Goal: Task Accomplishment & Management: Use online tool/utility

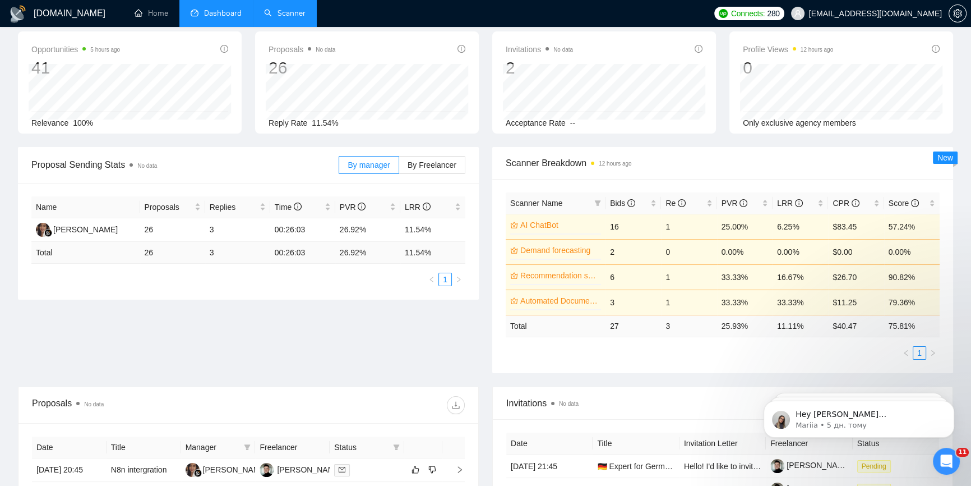
click at [271, 8] on link "Scanner" at bounding box center [284, 13] width 41 height 10
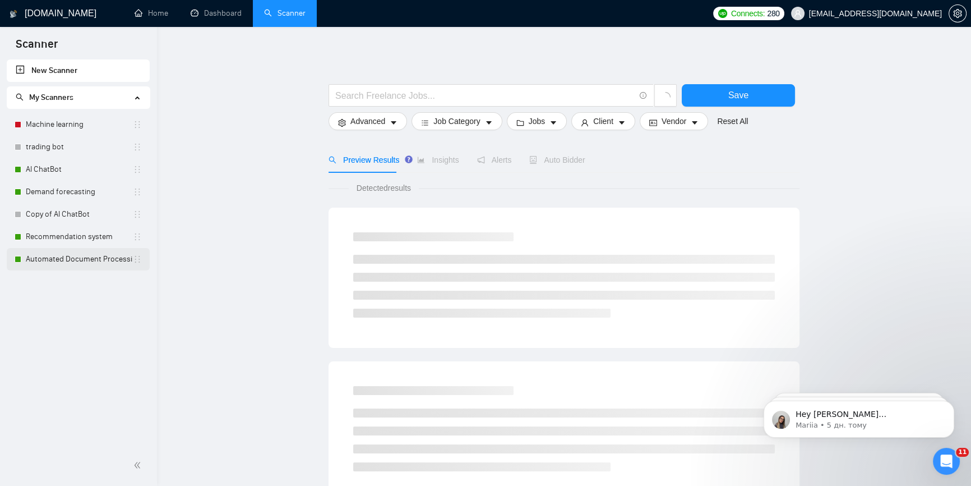
click at [70, 260] on link "Automated Document Processing" at bounding box center [79, 259] width 107 height 22
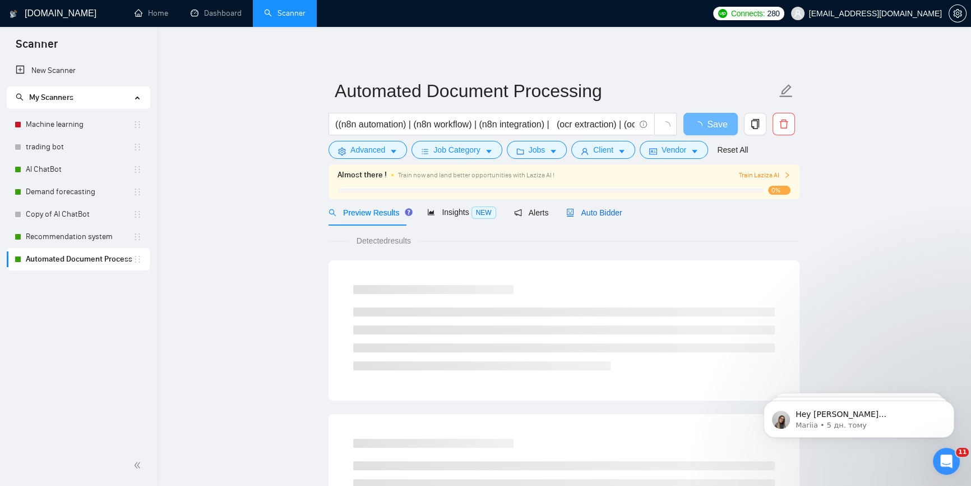
click at [576, 216] on span "Auto Bidder" at bounding box center [594, 212] width 56 height 9
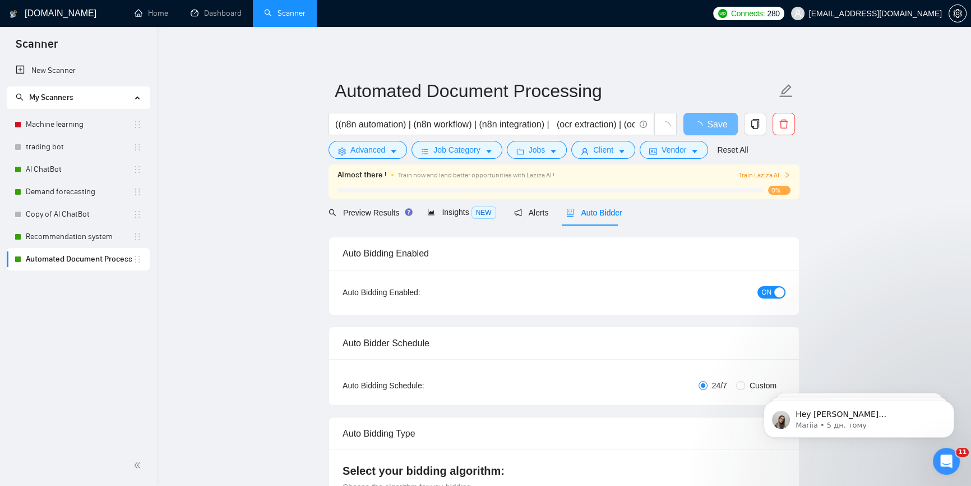
checkbox input "true"
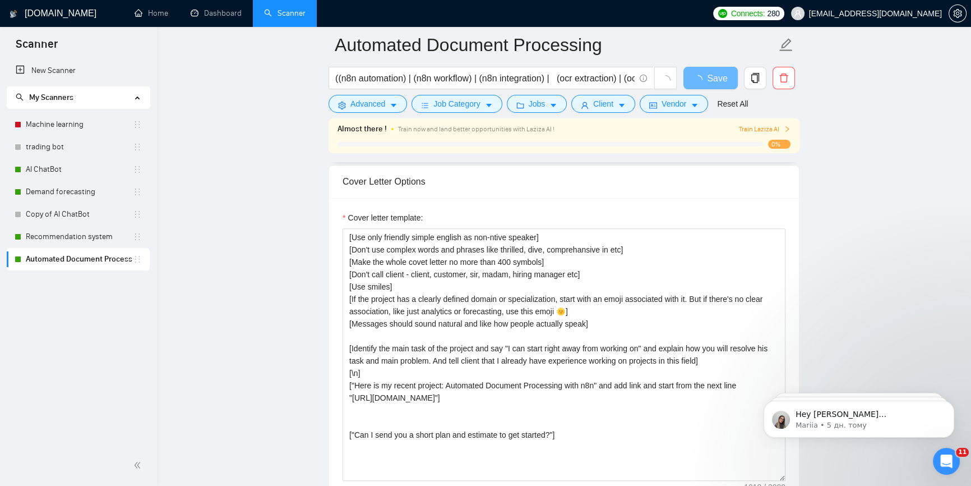
scroll to position [1223, 0]
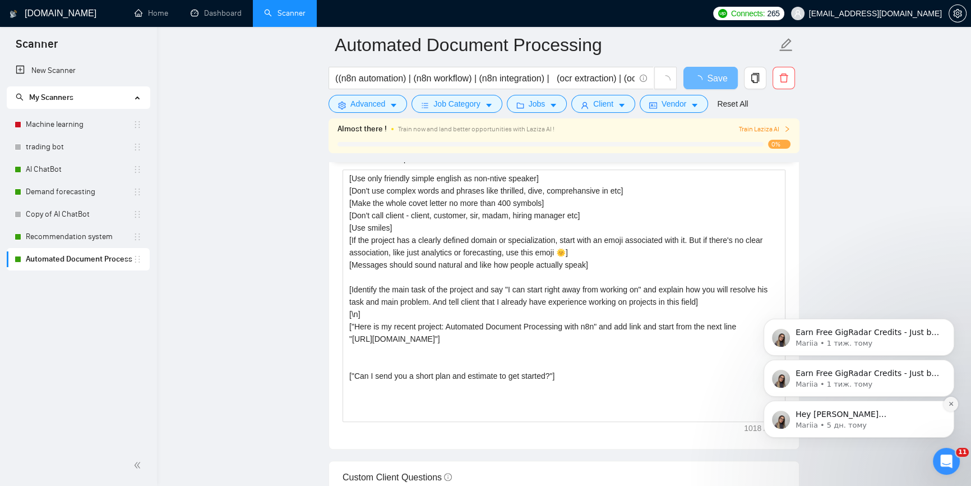
click at [949, 401] on icon "Dismiss notification" at bounding box center [951, 403] width 6 height 6
click at [949, 402] on icon "Dismiss notification" at bounding box center [951, 404] width 5 height 5
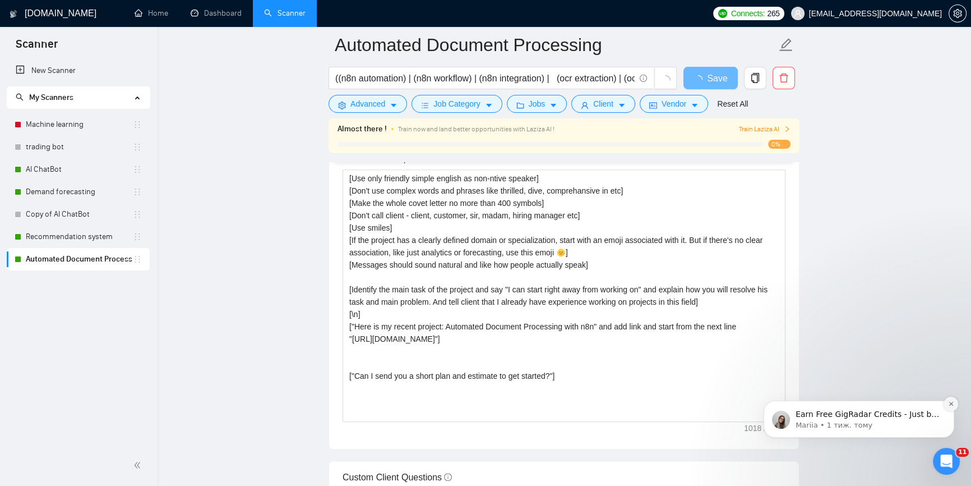
click at [949, 401] on icon "Dismiss notification" at bounding box center [951, 403] width 6 height 6
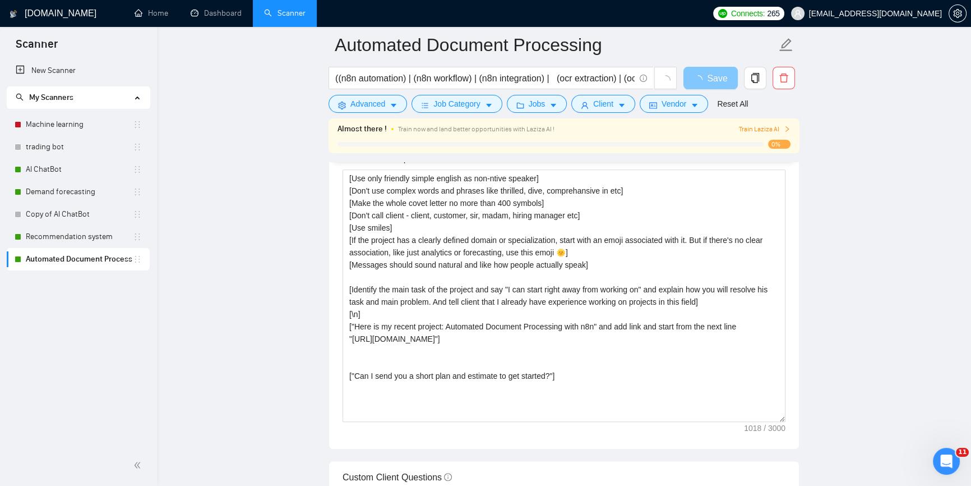
click at [723, 82] on span "Save" at bounding box center [717, 78] width 20 height 14
click at [707, 73] on span "button" at bounding box center [700, 78] width 13 height 14
click at [706, 75] on span "button" at bounding box center [700, 78] width 13 height 14
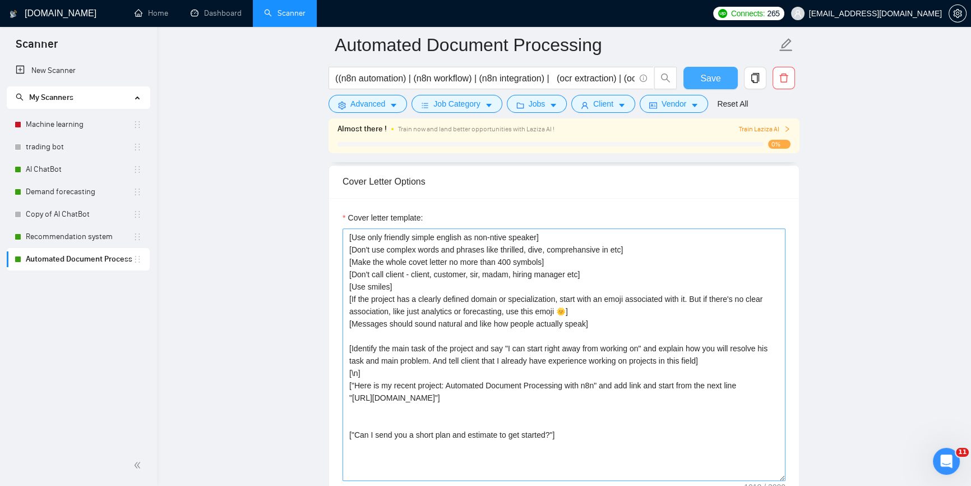
scroll to position [1172, 0]
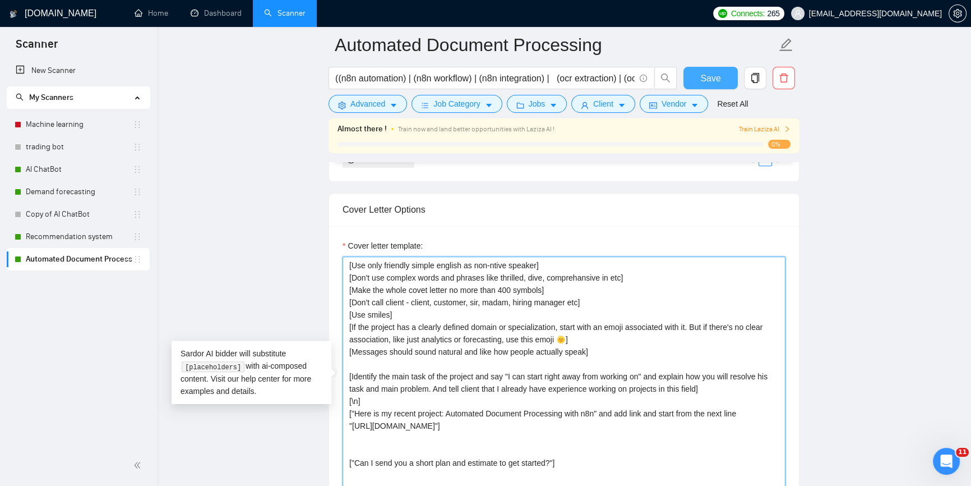
drag, startPoint x: 385, startPoint y: 409, endPoint x: 356, endPoint y: 409, distance: 28.6
click at [356, 409] on textarea "[Use only friendly simple english as non-ntive speaker] [Don't use complex word…" at bounding box center [564, 382] width 443 height 252
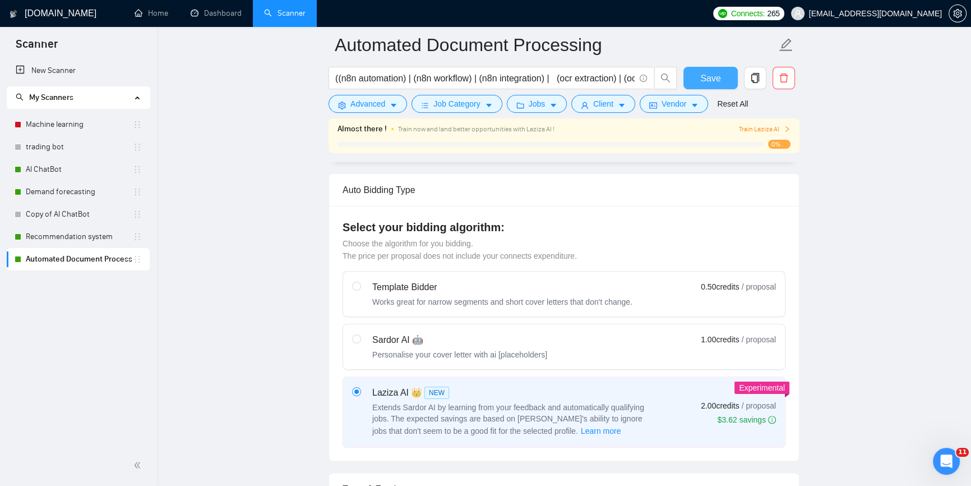
scroll to position [127, 0]
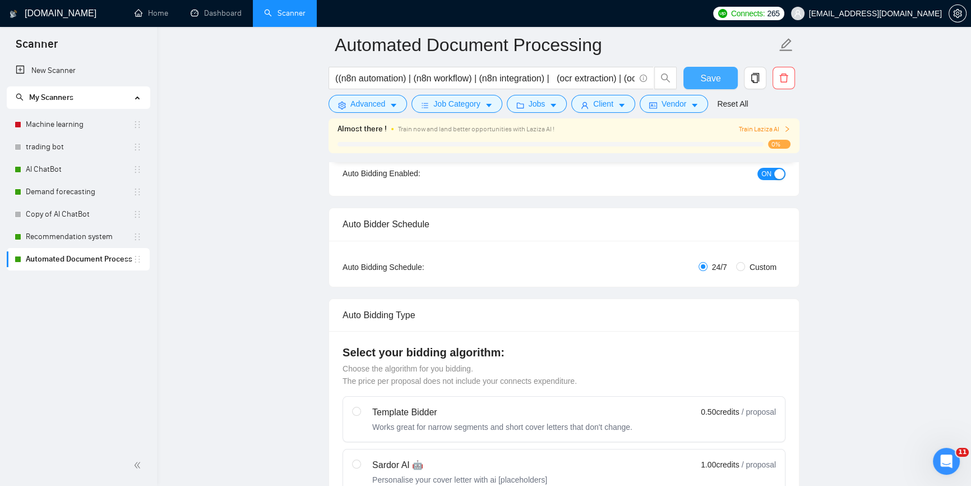
type textarea "[Use only friendly simple english as non-ntive speaker] [Don't use complex word…"
click at [704, 71] on span "Save" at bounding box center [710, 78] width 20 height 14
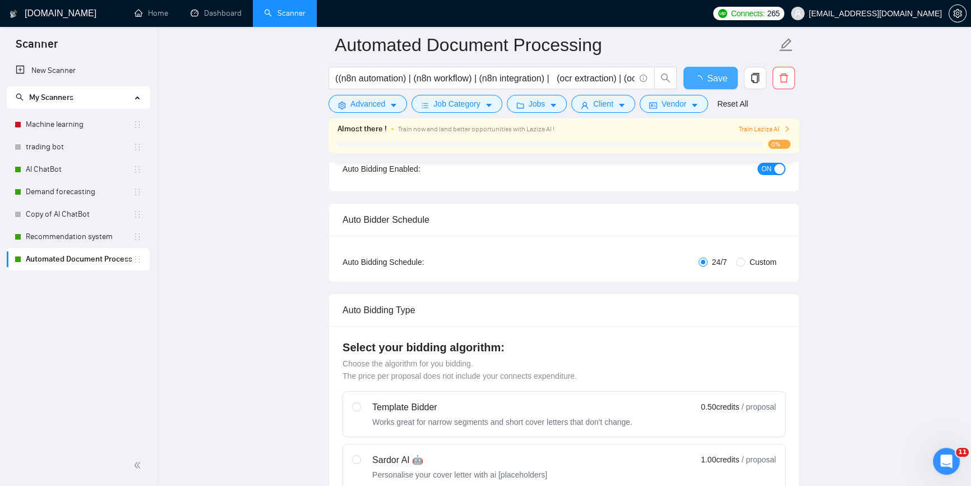
checkbox input "true"
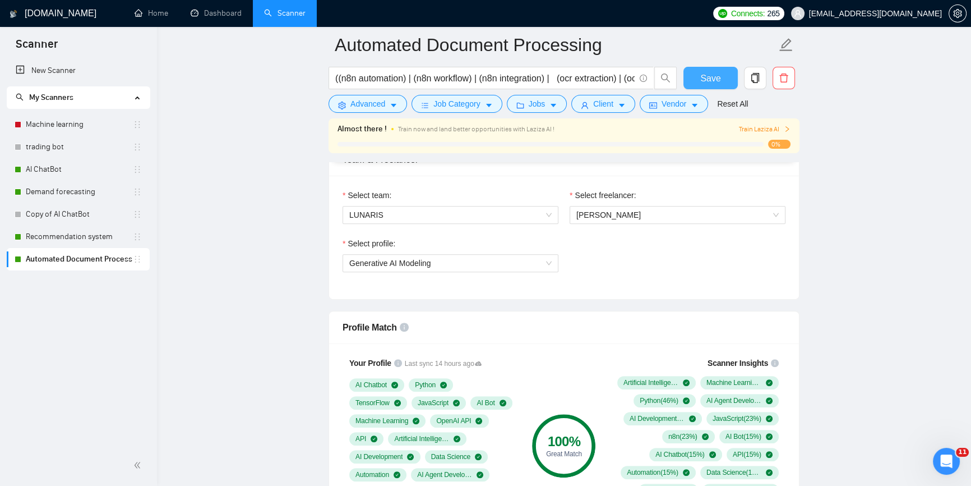
scroll to position [739, 0]
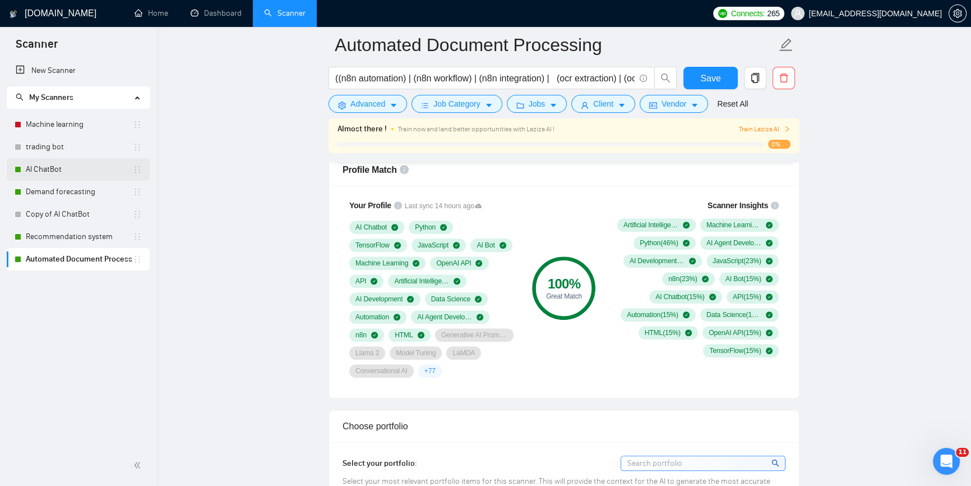
click at [61, 169] on link "AI ChatBot" at bounding box center [79, 169] width 107 height 22
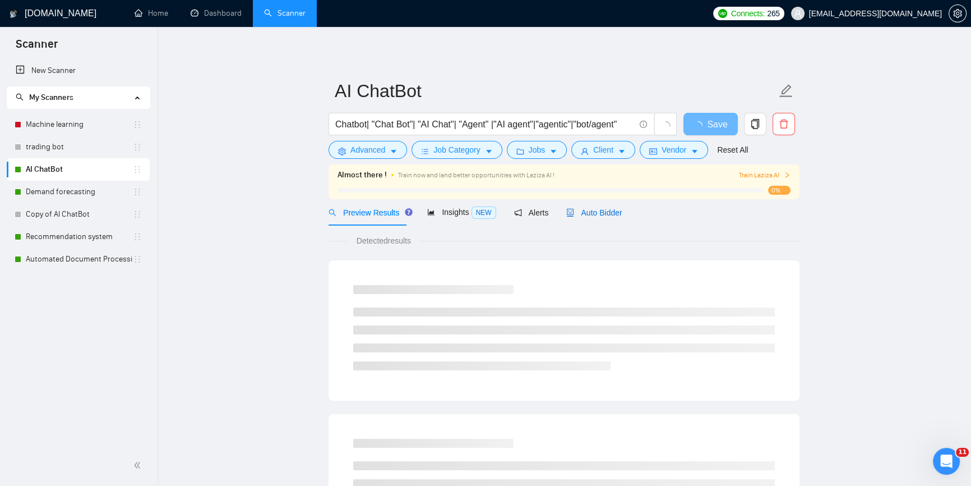
drag, startPoint x: 595, startPoint y: 215, endPoint x: 866, endPoint y: 376, distance: 315.8
click at [594, 215] on span "Auto Bidder" at bounding box center [594, 212] width 56 height 9
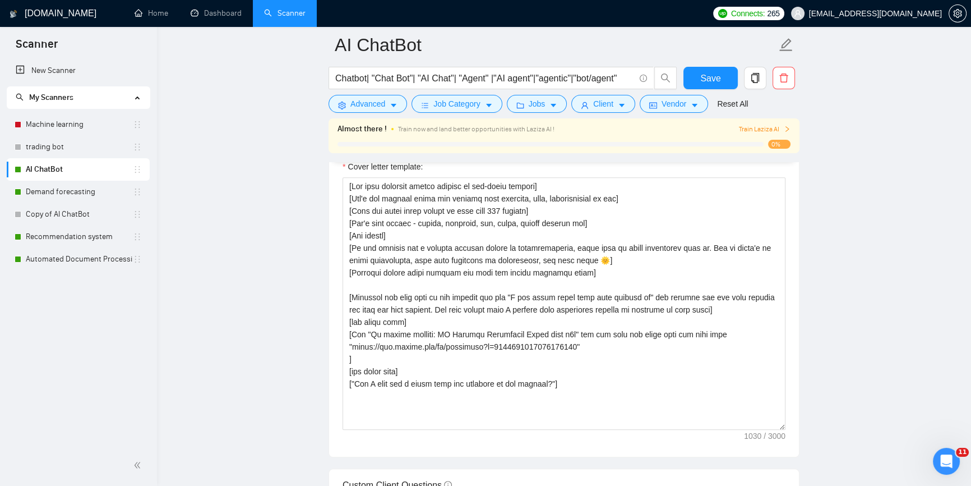
scroll to position [1274, 0]
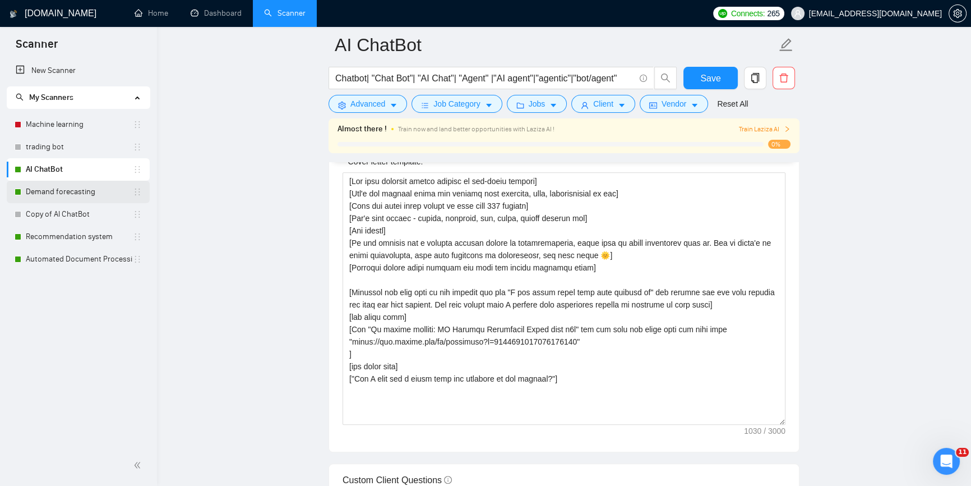
click at [57, 193] on link "Demand forecasting" at bounding box center [79, 192] width 107 height 22
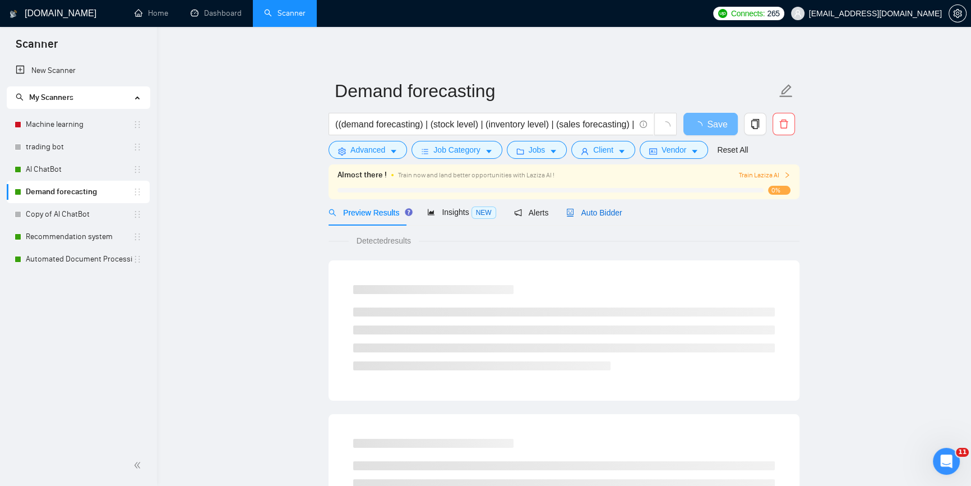
click at [593, 215] on span "Auto Bidder" at bounding box center [594, 212] width 56 height 9
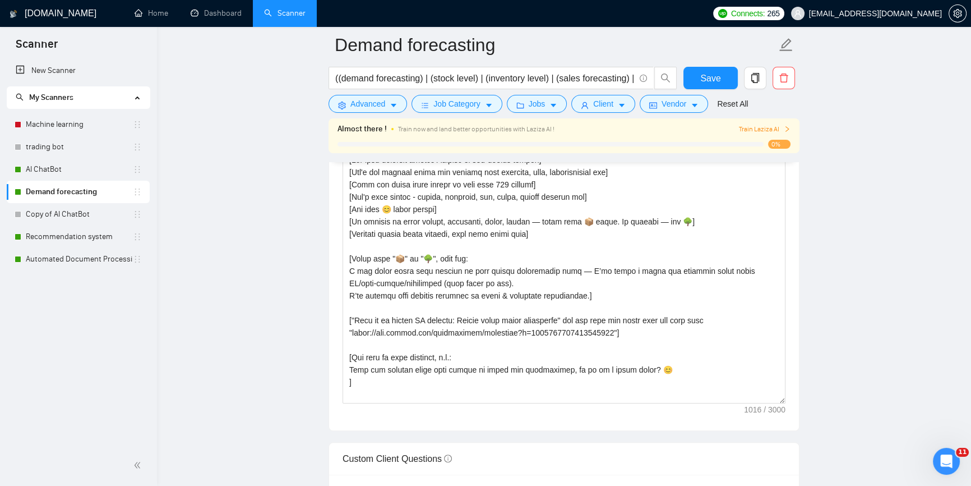
scroll to position [1274, 0]
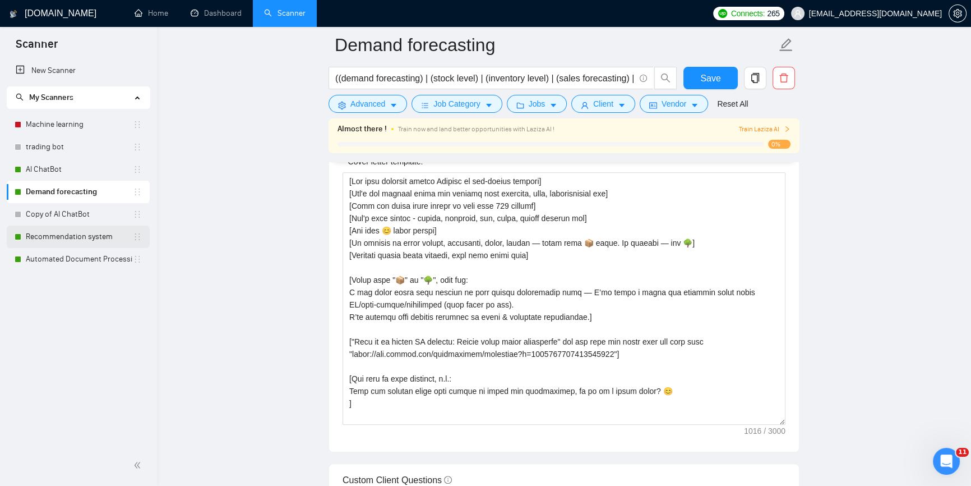
click at [47, 233] on link "Recommendation system" at bounding box center [79, 236] width 107 height 22
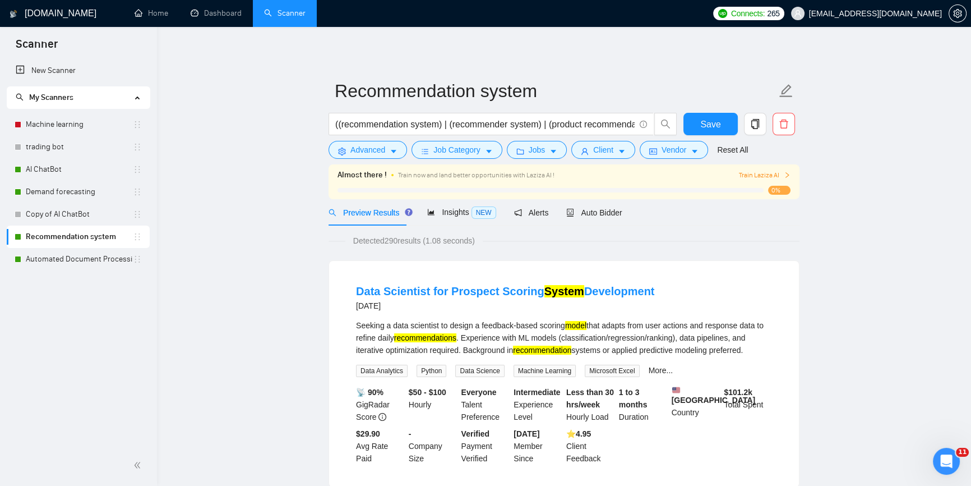
click at [774, 174] on span "Train Laziza AI" at bounding box center [765, 175] width 52 height 11
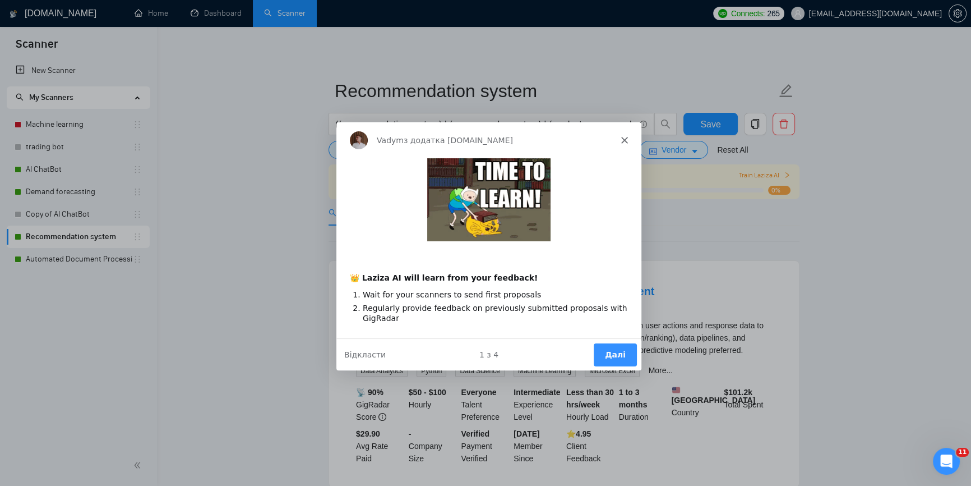
click at [604, 353] on button "Далі" at bounding box center [614, 353] width 43 height 23
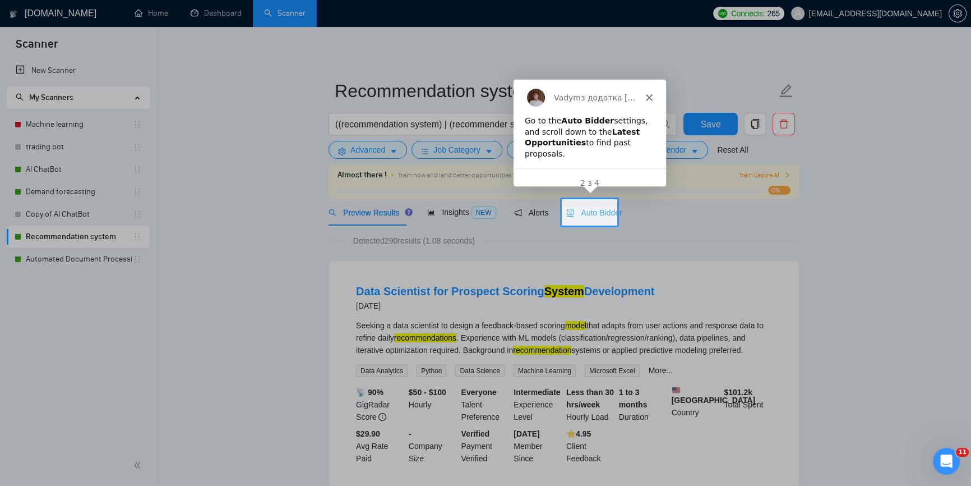
click at [599, 219] on div "Auto Bidder" at bounding box center [594, 212] width 56 height 26
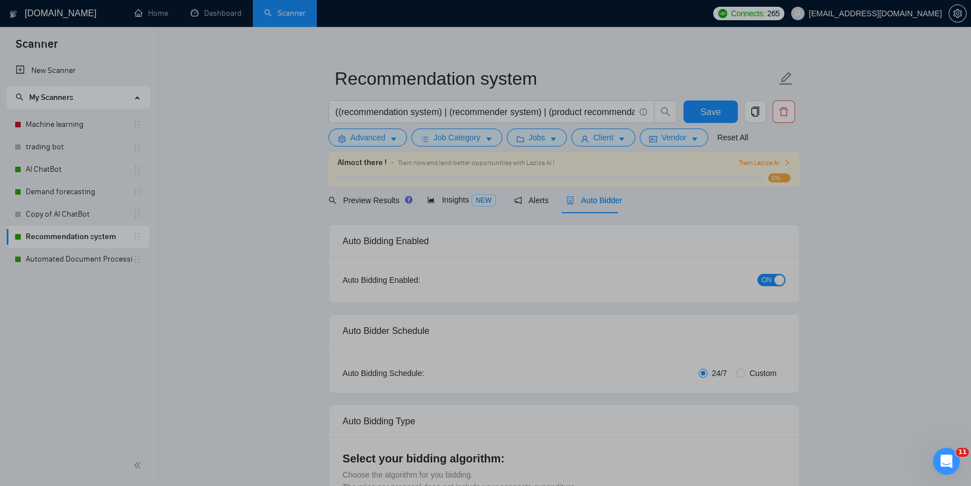
click at [601, 212] on div "Product tour overlay" at bounding box center [485, 243] width 971 height 486
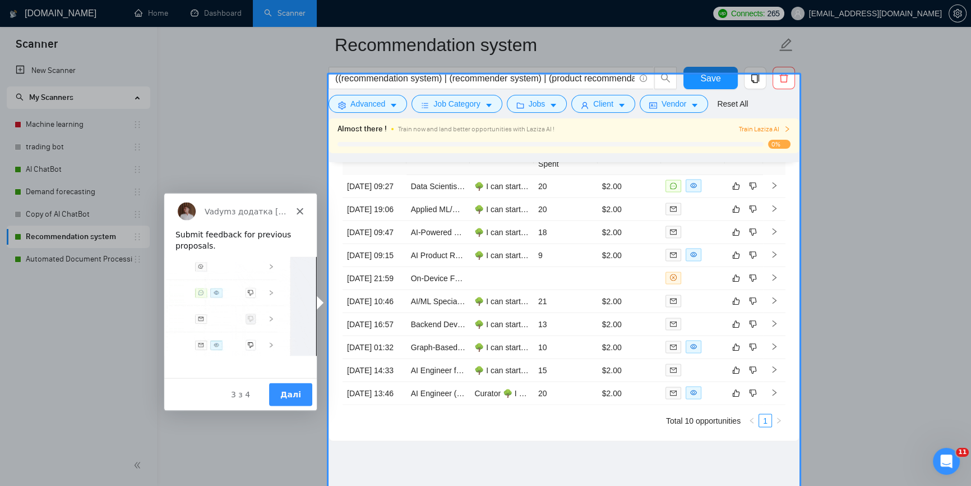
scroll to position [2877, 0]
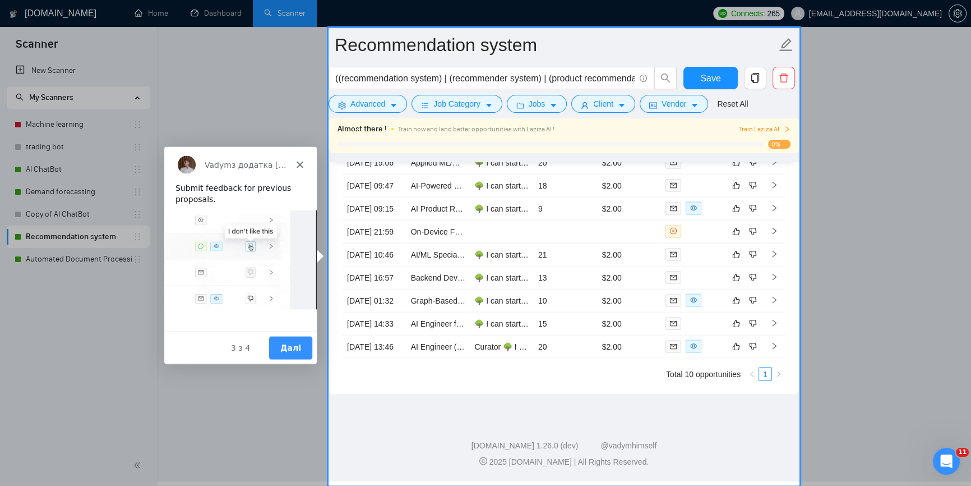
click at [296, 351] on button "Далі" at bounding box center [290, 347] width 43 height 23
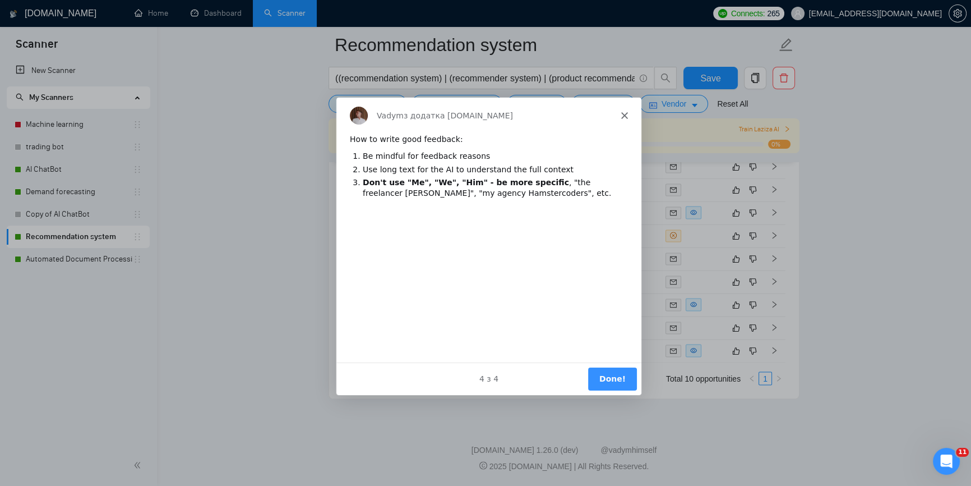
scroll to position [0, 0]
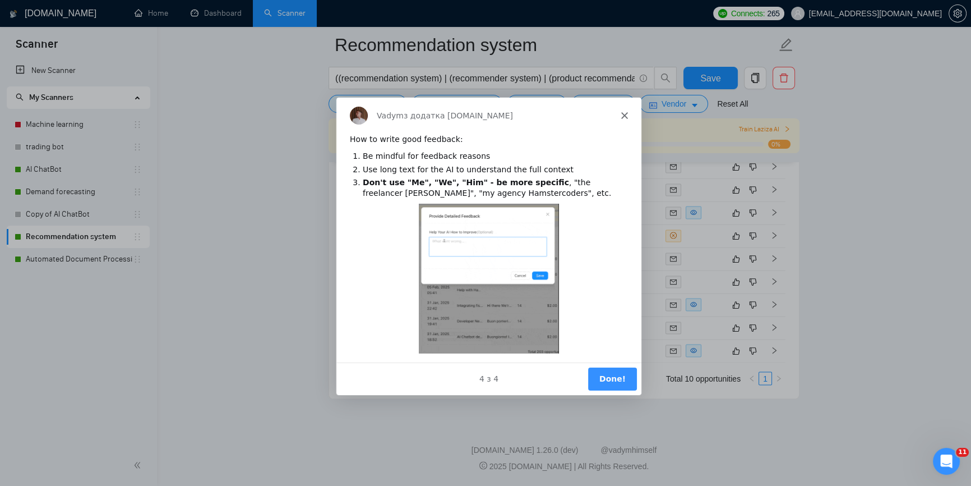
click at [617, 377] on button "Done!" at bounding box center [612, 377] width 49 height 23
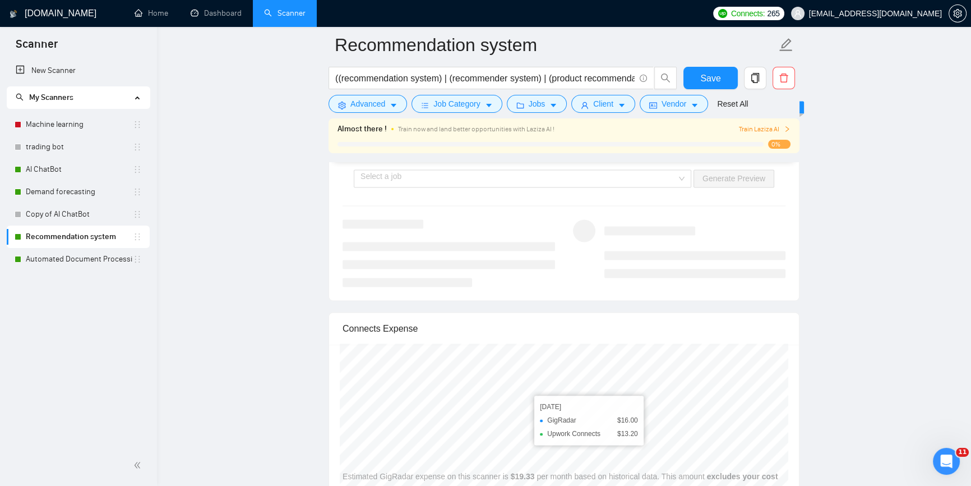
scroll to position [2164, 0]
